Goal: Transaction & Acquisition: Purchase product/service

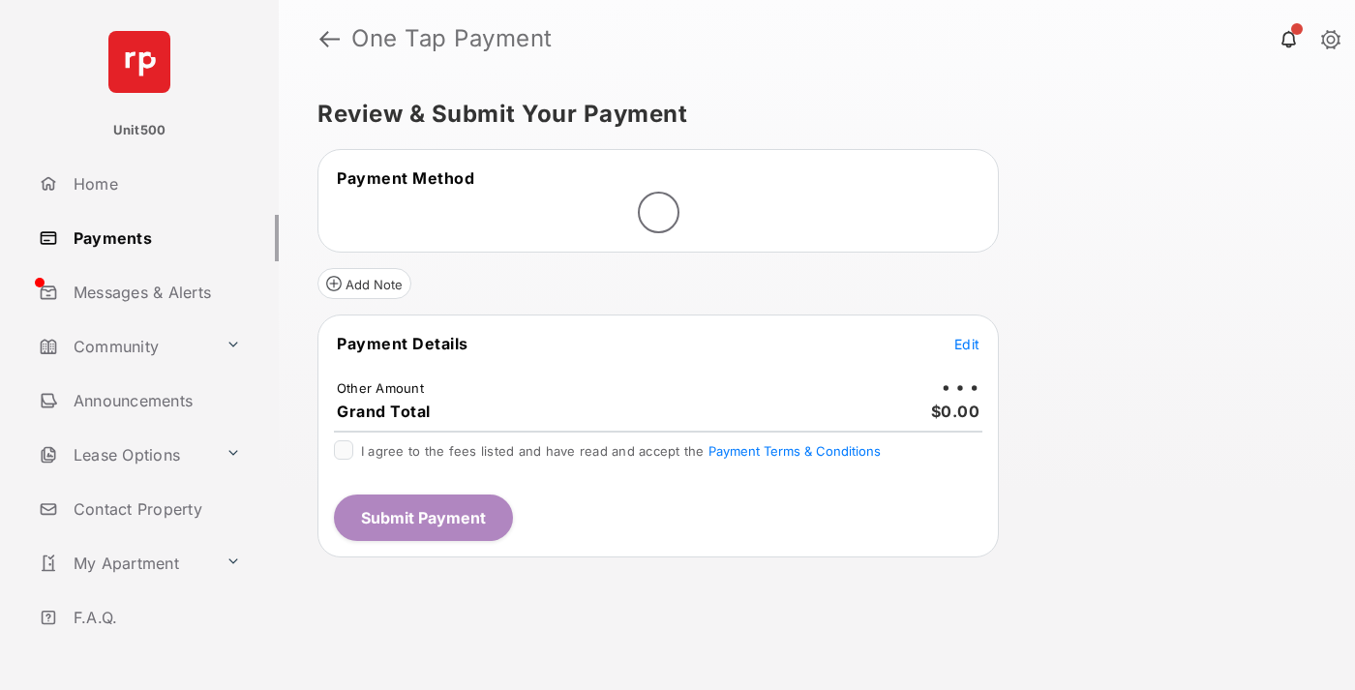
click at [967, 344] on span "Edit" at bounding box center [967, 344] width 25 height 16
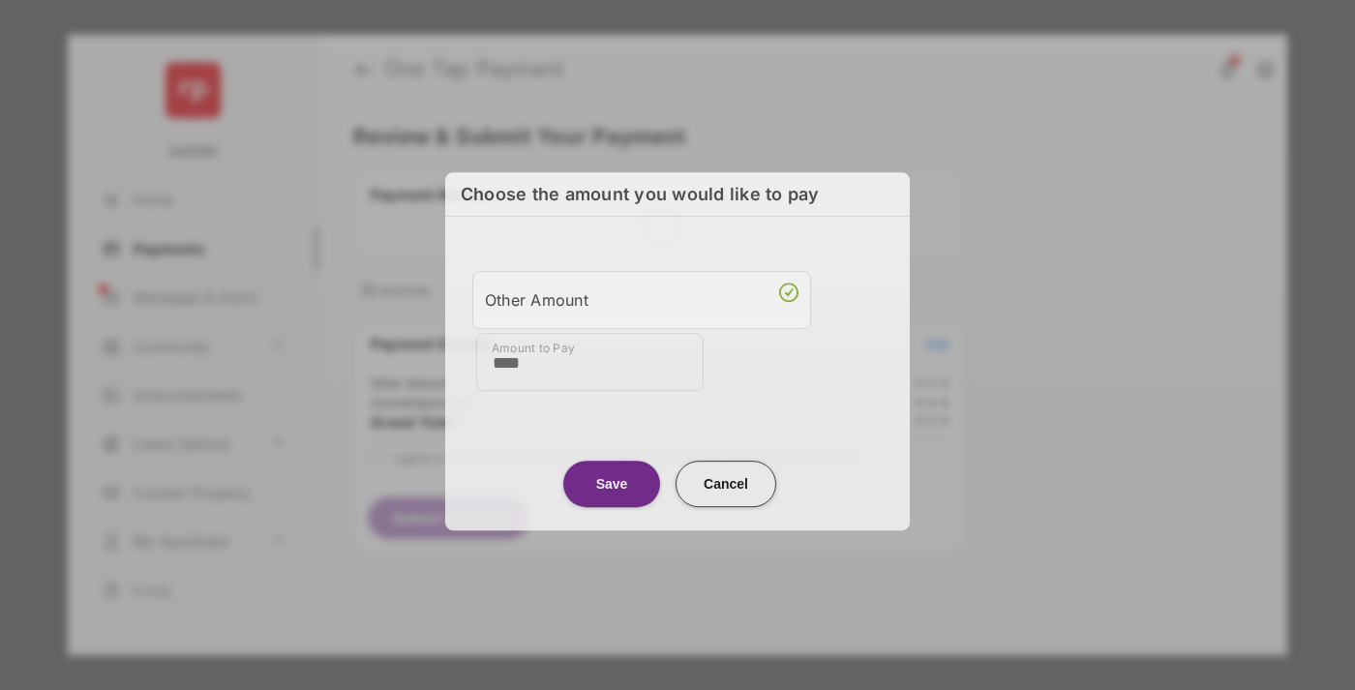
type input "****"
click at [612, 482] on button "Save" at bounding box center [611, 484] width 97 height 46
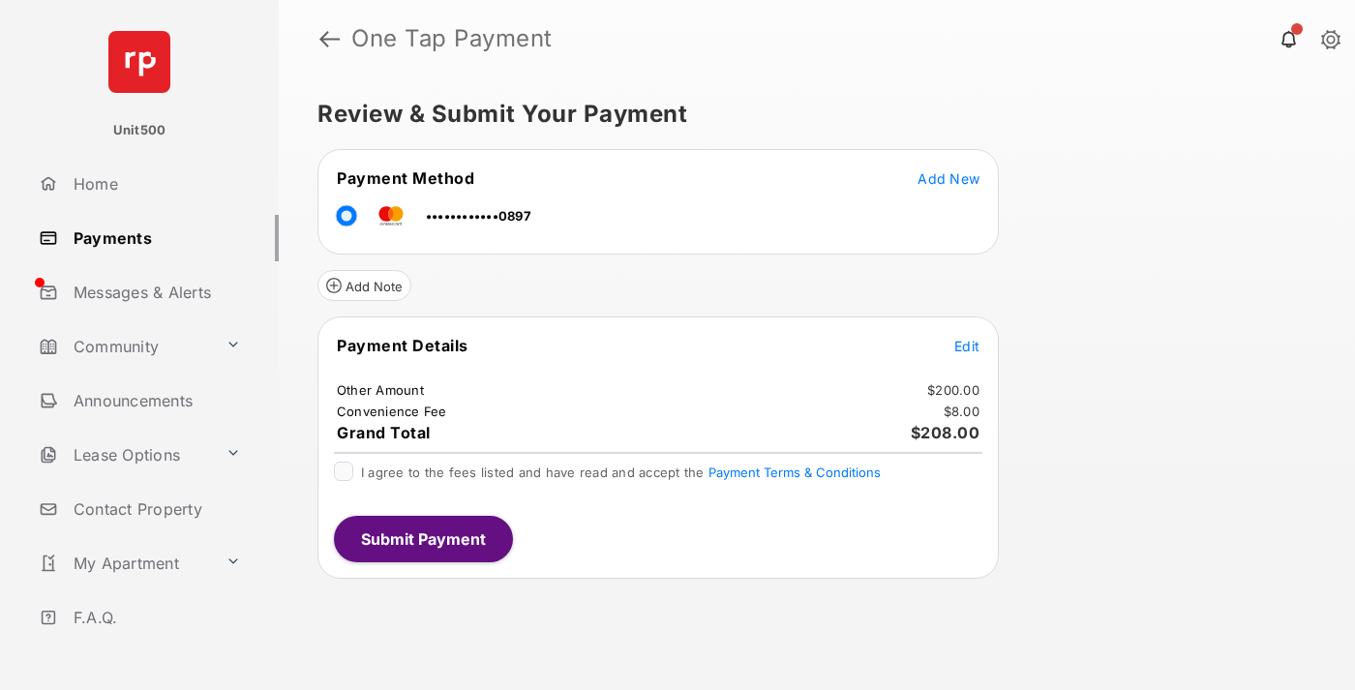
click at [967, 346] on span "Edit" at bounding box center [967, 346] width 25 height 16
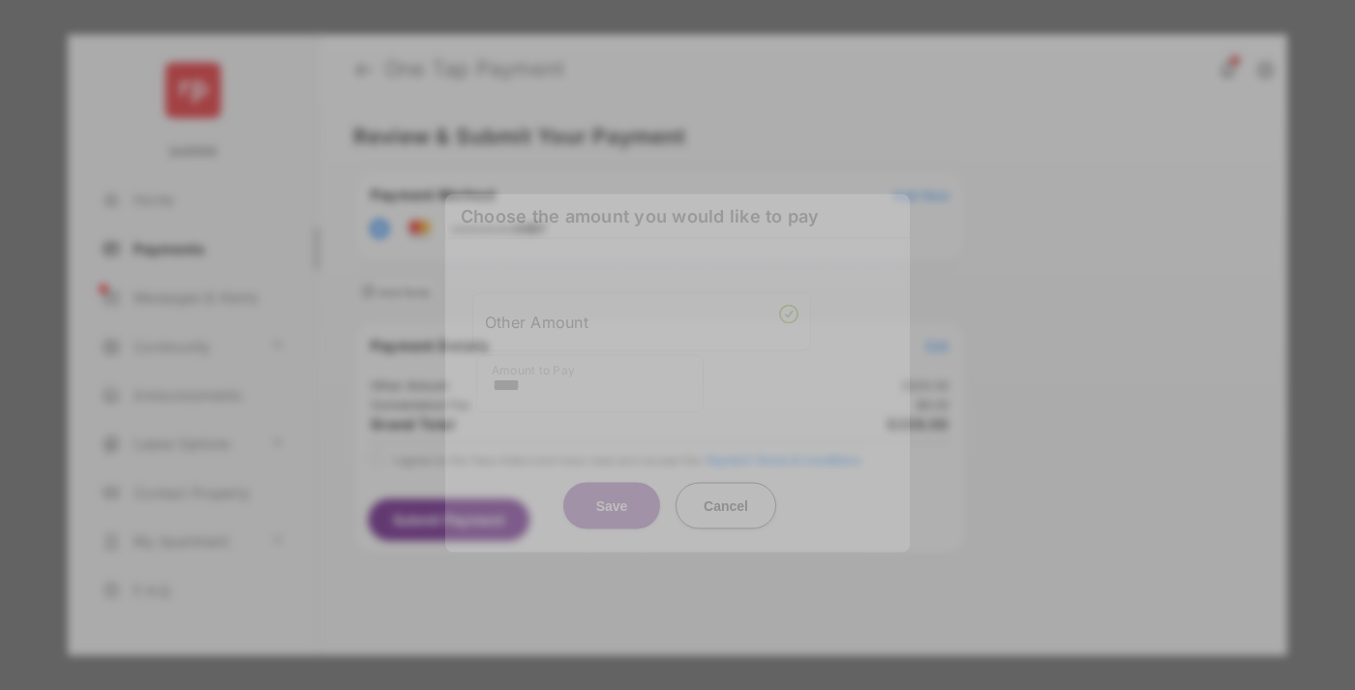
click at [612, 505] on button "Save" at bounding box center [611, 505] width 97 height 46
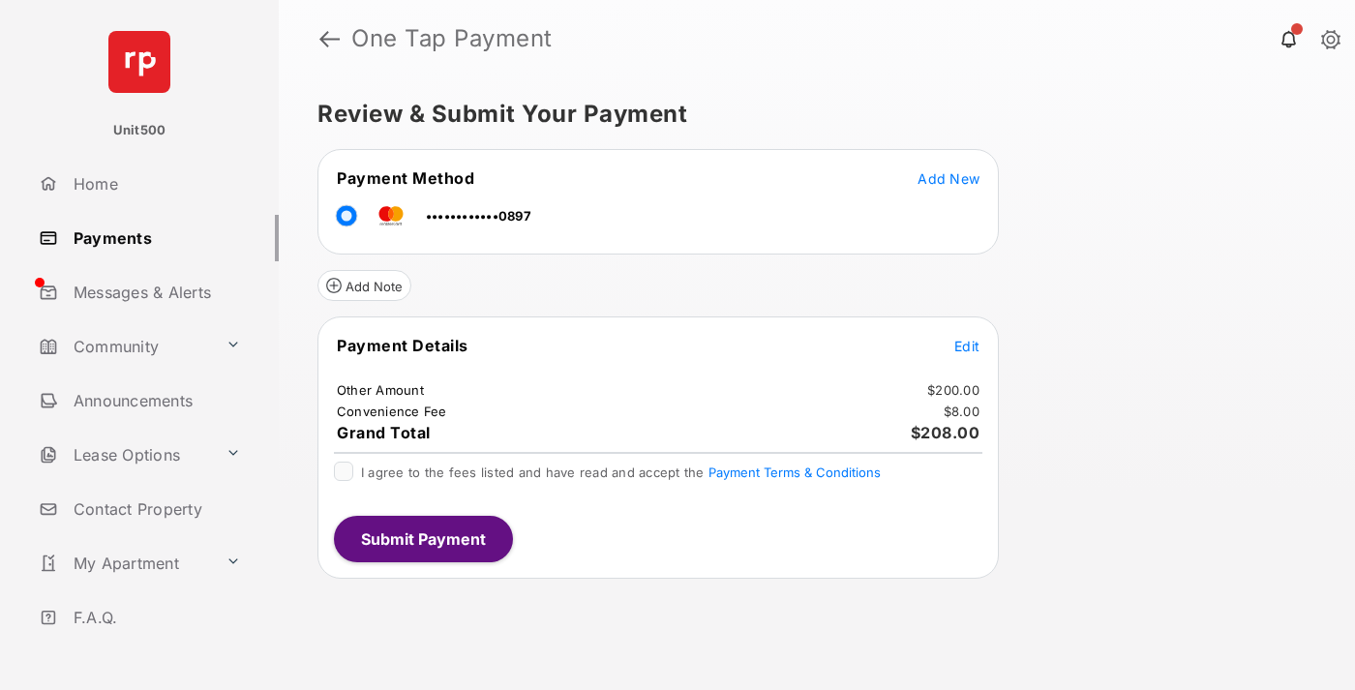
click at [422, 538] on button "Submit Payment" at bounding box center [423, 539] width 179 height 46
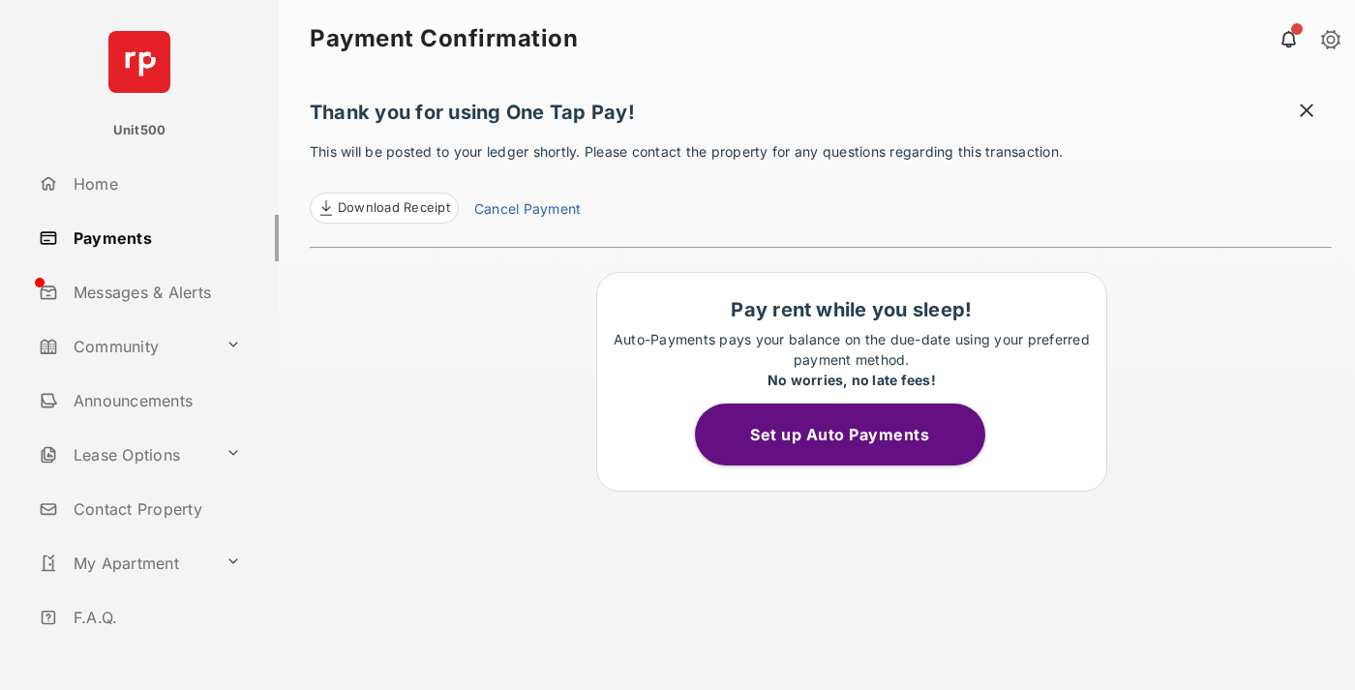
click at [1307, 112] on span at bounding box center [1306, 113] width 19 height 24
